Goal: Information Seeking & Learning: Check status

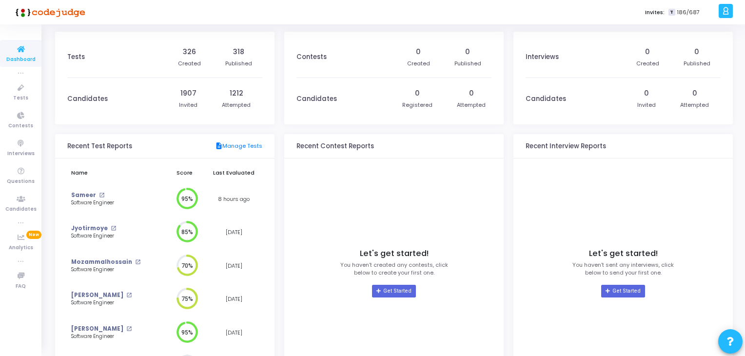
click at [80, 190] on td "Sameer open_in_new Software Engineer" at bounding box center [115, 199] width 96 height 34
click at [82, 193] on link "Sameer" at bounding box center [83, 195] width 25 height 8
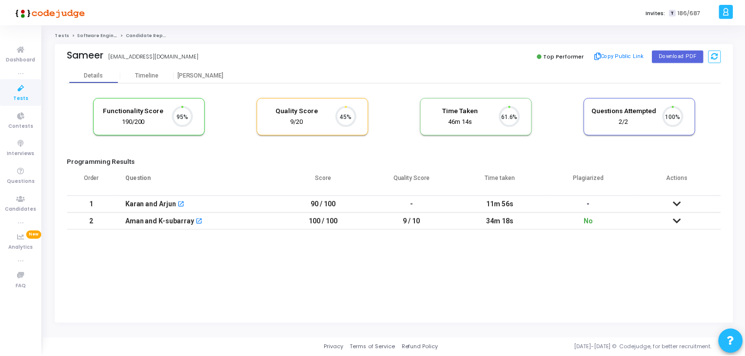
scroll to position [20, 25]
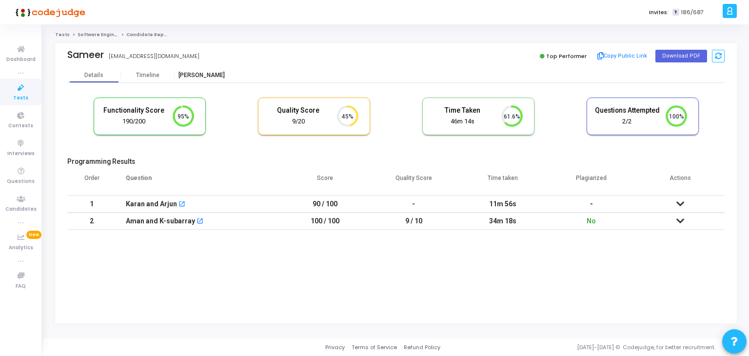
click at [206, 70] on div "[PERSON_NAME]" at bounding box center [202, 75] width 54 height 15
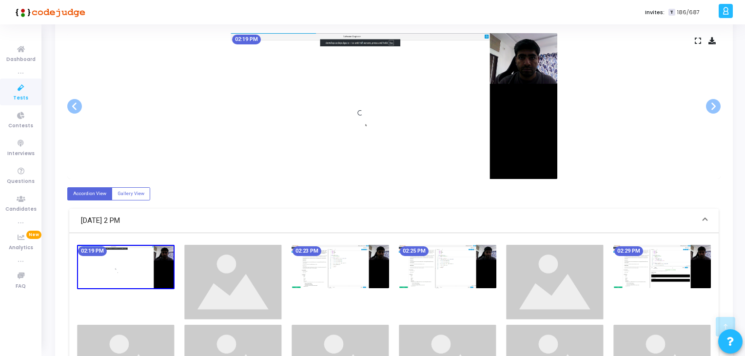
scroll to position [195, 0]
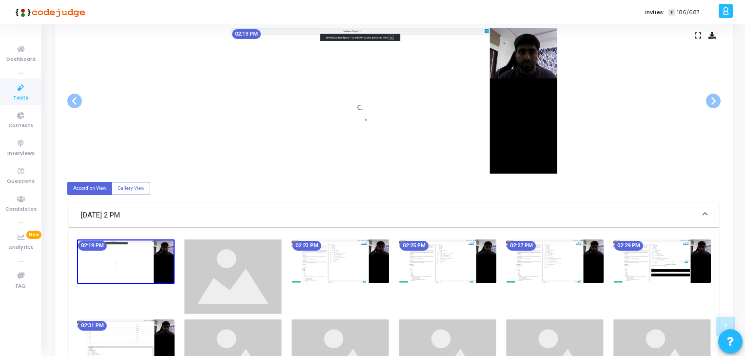
click at [447, 254] on img at bounding box center [448, 260] width 98 height 43
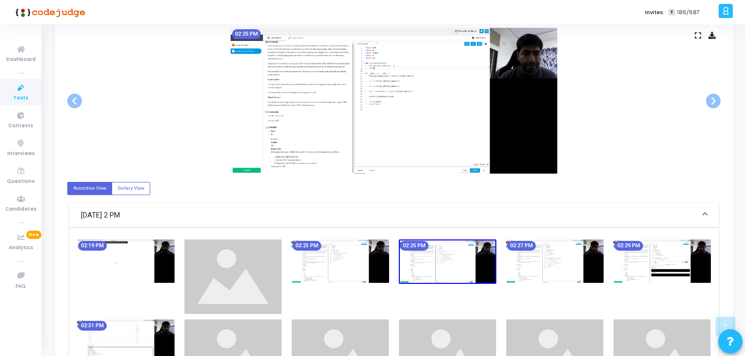
click at [526, 254] on img at bounding box center [555, 260] width 98 height 43
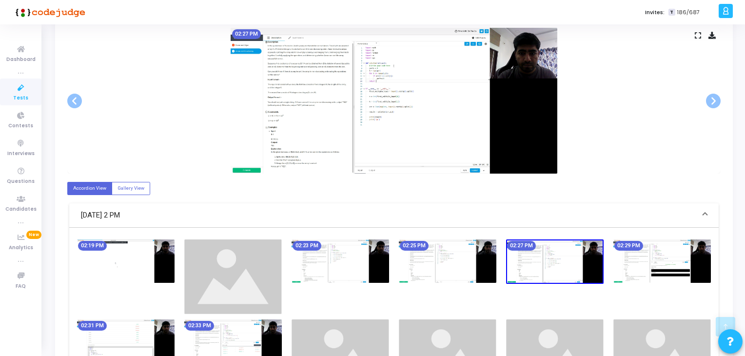
click at [641, 254] on img at bounding box center [663, 260] width 98 height 43
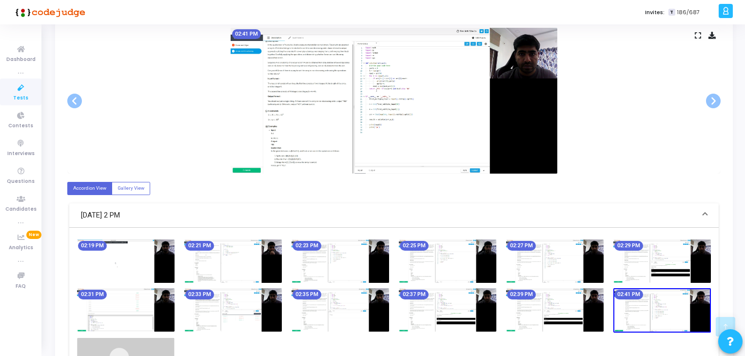
click at [545, 319] on img at bounding box center [555, 309] width 98 height 43
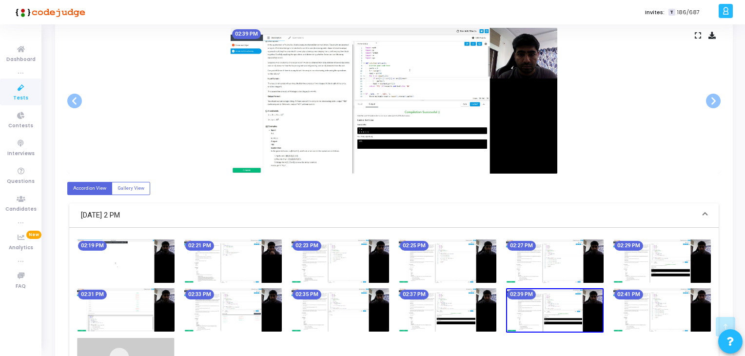
drag, startPoint x: 449, startPoint y: 315, endPoint x: 416, endPoint y: 315, distance: 33.7
click at [449, 315] on img at bounding box center [448, 309] width 98 height 43
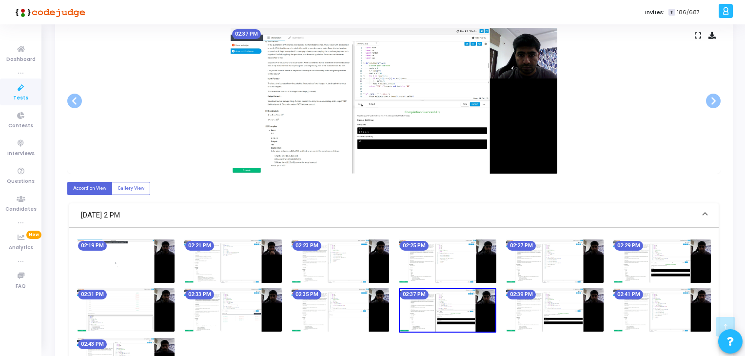
click at [334, 308] on img at bounding box center [341, 309] width 98 height 43
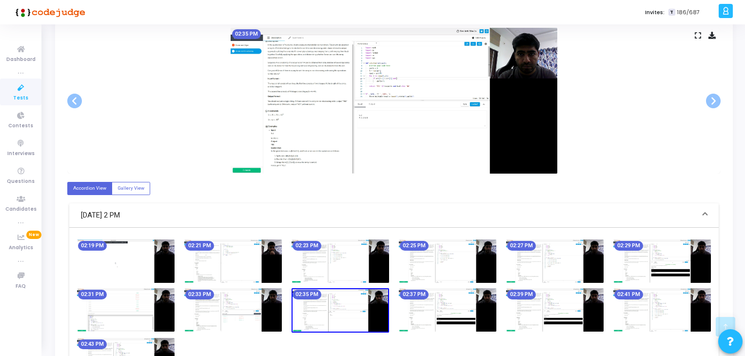
click at [142, 291] on img at bounding box center [126, 309] width 98 height 43
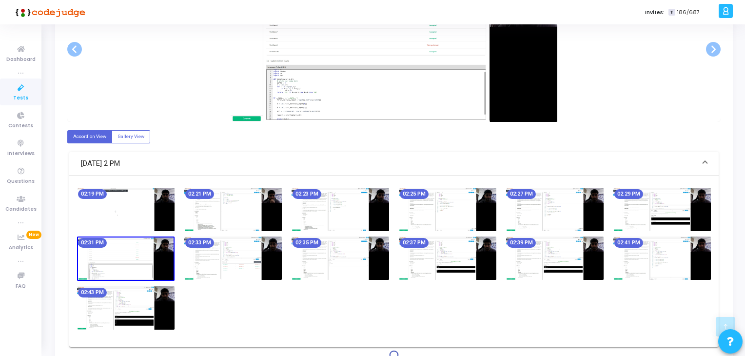
scroll to position [293, 0]
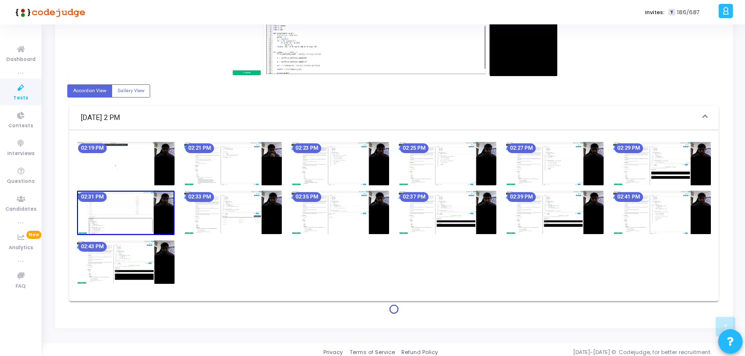
click at [133, 248] on img at bounding box center [126, 261] width 98 height 43
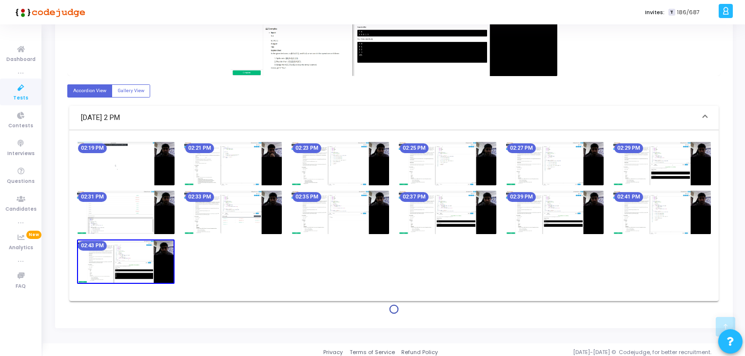
click at [248, 205] on img at bounding box center [233, 212] width 98 height 43
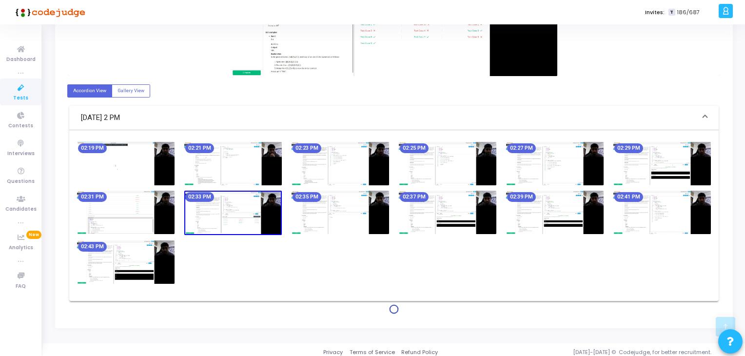
click at [441, 194] on img at bounding box center [448, 212] width 98 height 43
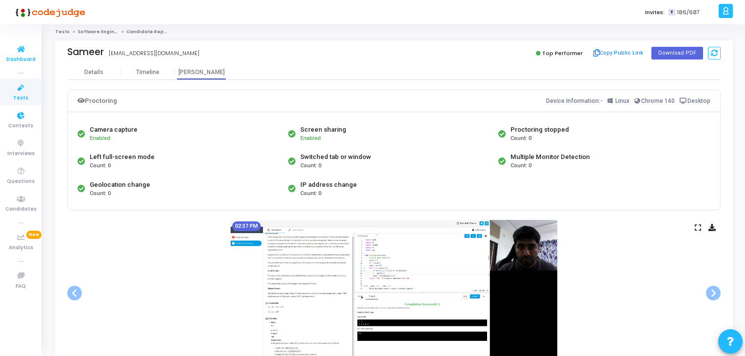
scroll to position [0, 0]
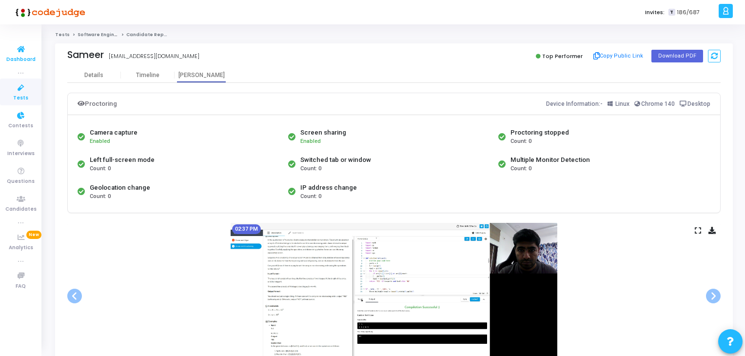
click at [13, 63] on link "Dashboard" at bounding box center [20, 53] width 41 height 27
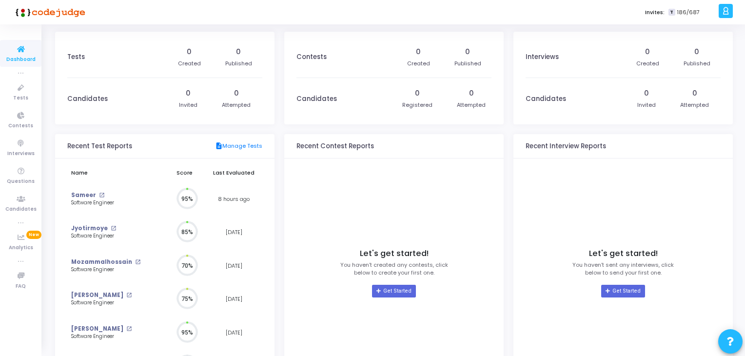
scroll to position [4, 4]
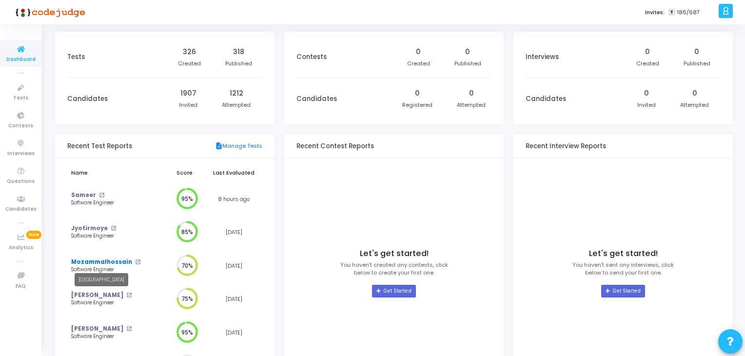
click at [92, 263] on link "Mozammalhossain" at bounding box center [101, 262] width 61 height 8
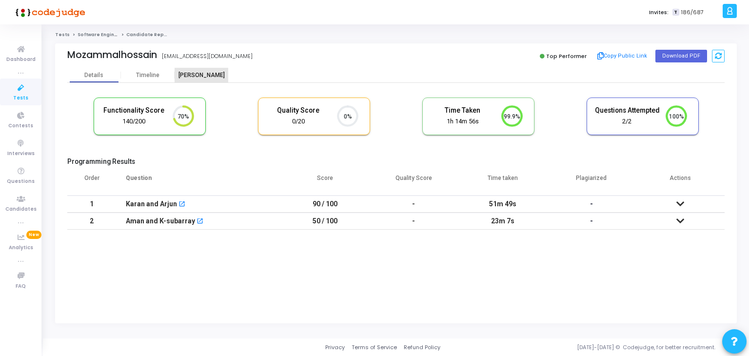
click at [196, 76] on div "[PERSON_NAME]" at bounding box center [202, 75] width 54 height 7
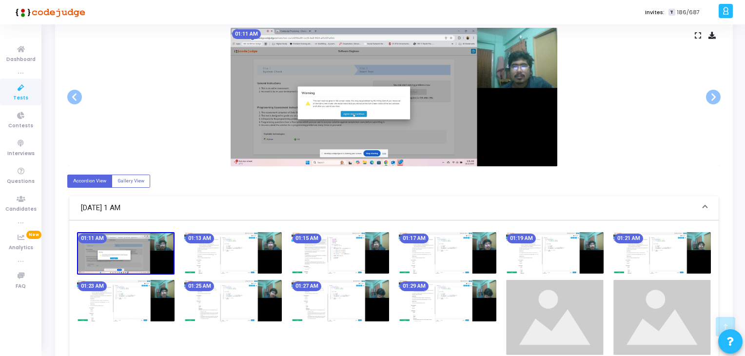
click at [398, 243] on div "01:17 AM" at bounding box center [447, 253] width 107 height 42
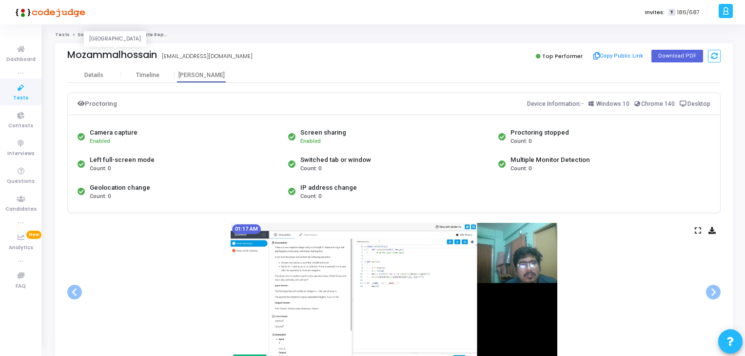
drag, startPoint x: 67, startPoint y: 56, endPoint x: 155, endPoint y: 52, distance: 87.4
click at [155, 52] on div "Mozammalhossain" at bounding box center [112, 54] width 90 height 11
copy div "Mozammalhossain"
